Goal: Find specific page/section: Find specific page/section

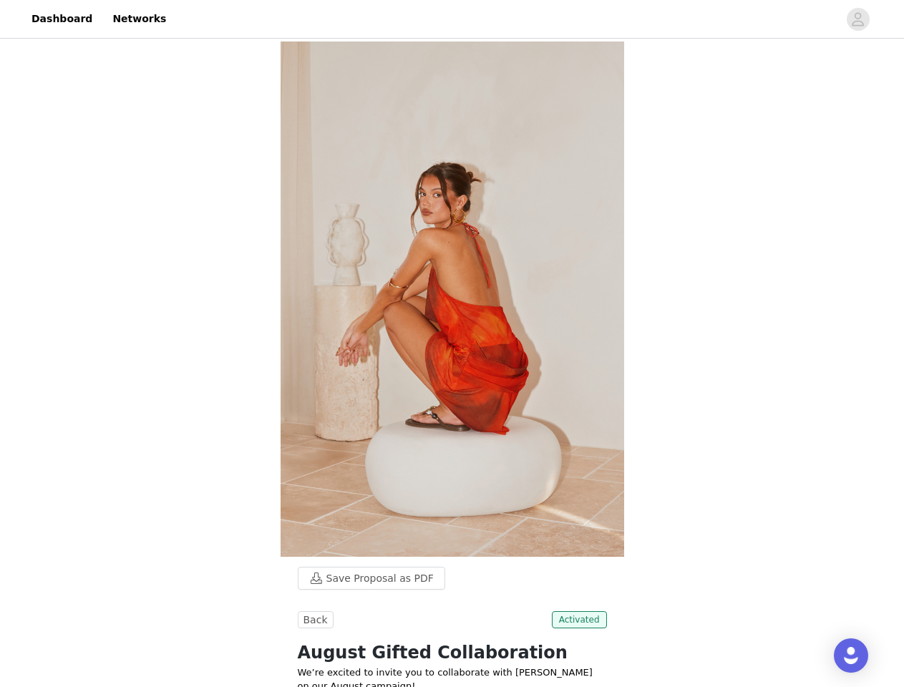
click at [452, 344] on img at bounding box center [453, 299] width 344 height 515
click at [452, 19] on div at bounding box center [506, 19] width 663 height 32
click at [858, 19] on icon "avatar" at bounding box center [858, 19] width 14 height 23
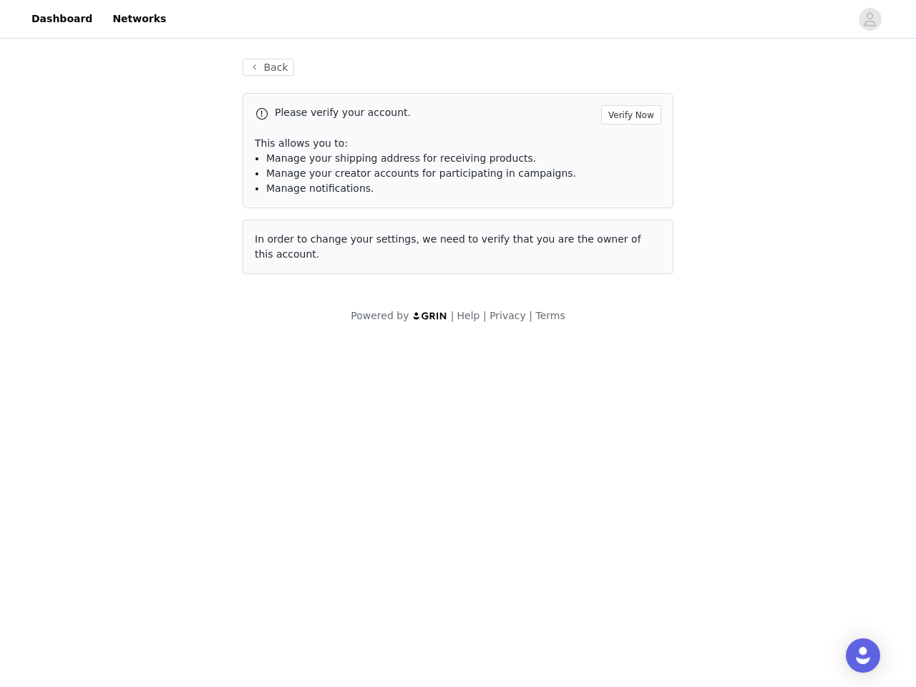
click at [364, 578] on body "Dashboard Networks Back Please verify your account. Verify Now This allows you …" at bounding box center [458, 343] width 916 height 687
click at [313, 620] on body "Dashboard Networks Back Please verify your account. Verify Now This allows you …" at bounding box center [458, 343] width 916 height 687
